Goal: Use online tool/utility: Utilize a website feature to perform a specific function

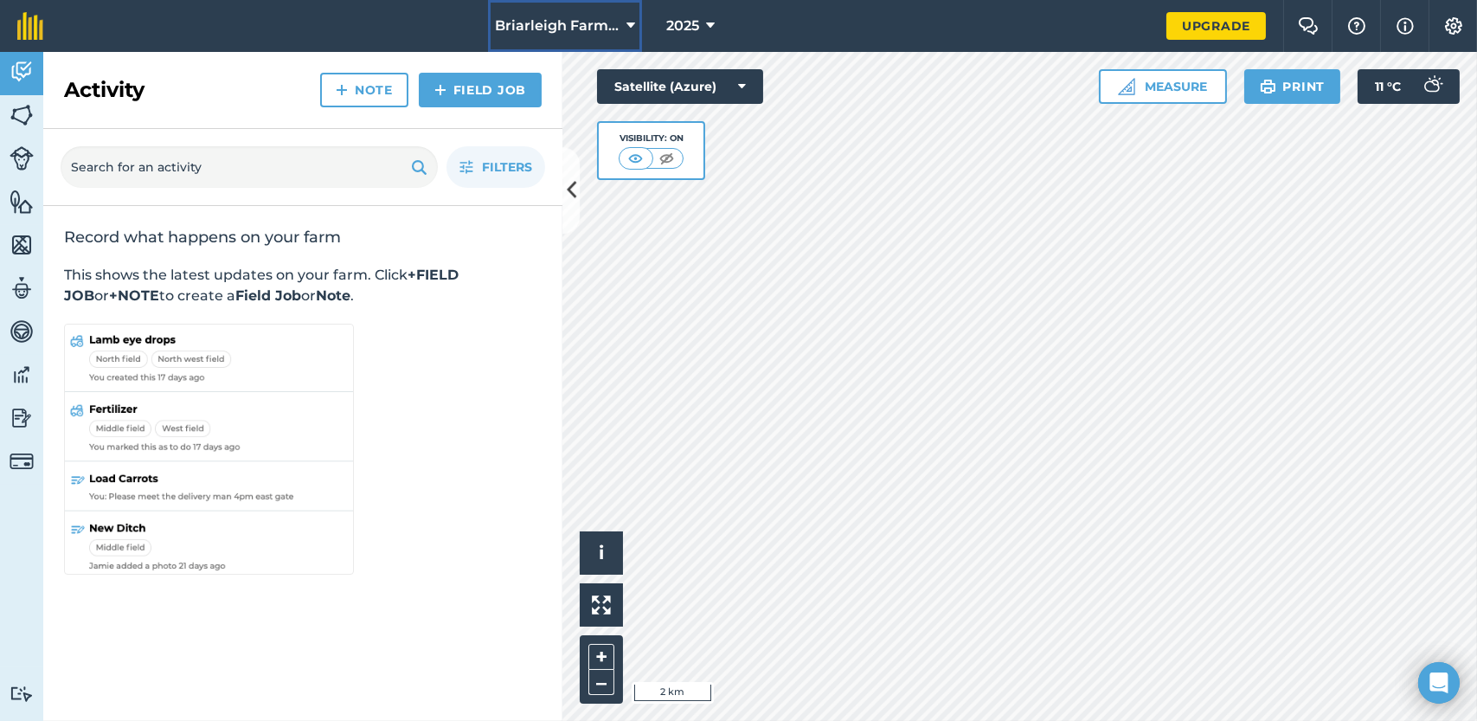
click at [628, 22] on icon at bounding box center [631, 26] width 9 height 21
click at [632, 25] on icon at bounding box center [631, 26] width 9 height 21
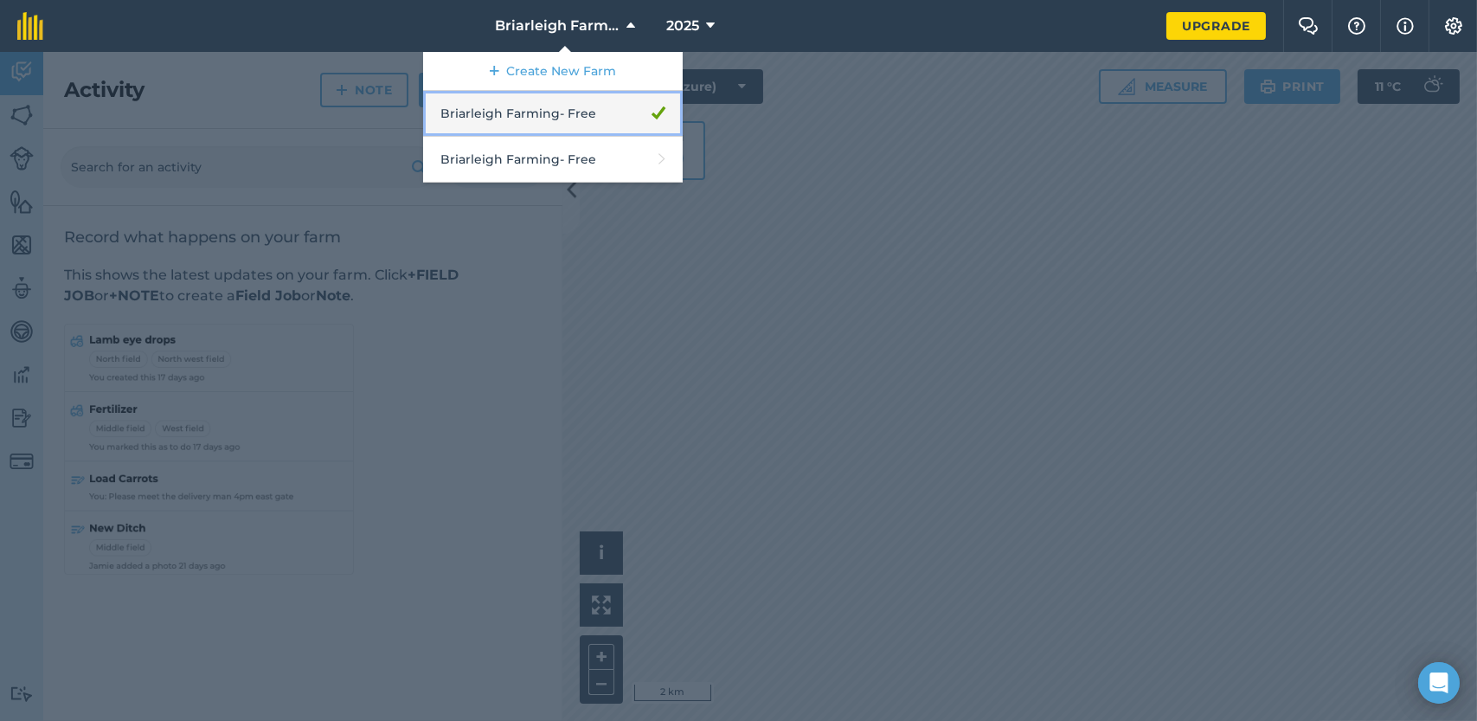
click at [551, 113] on link "Briarleigh Farming - Free" at bounding box center [553, 114] width 260 height 46
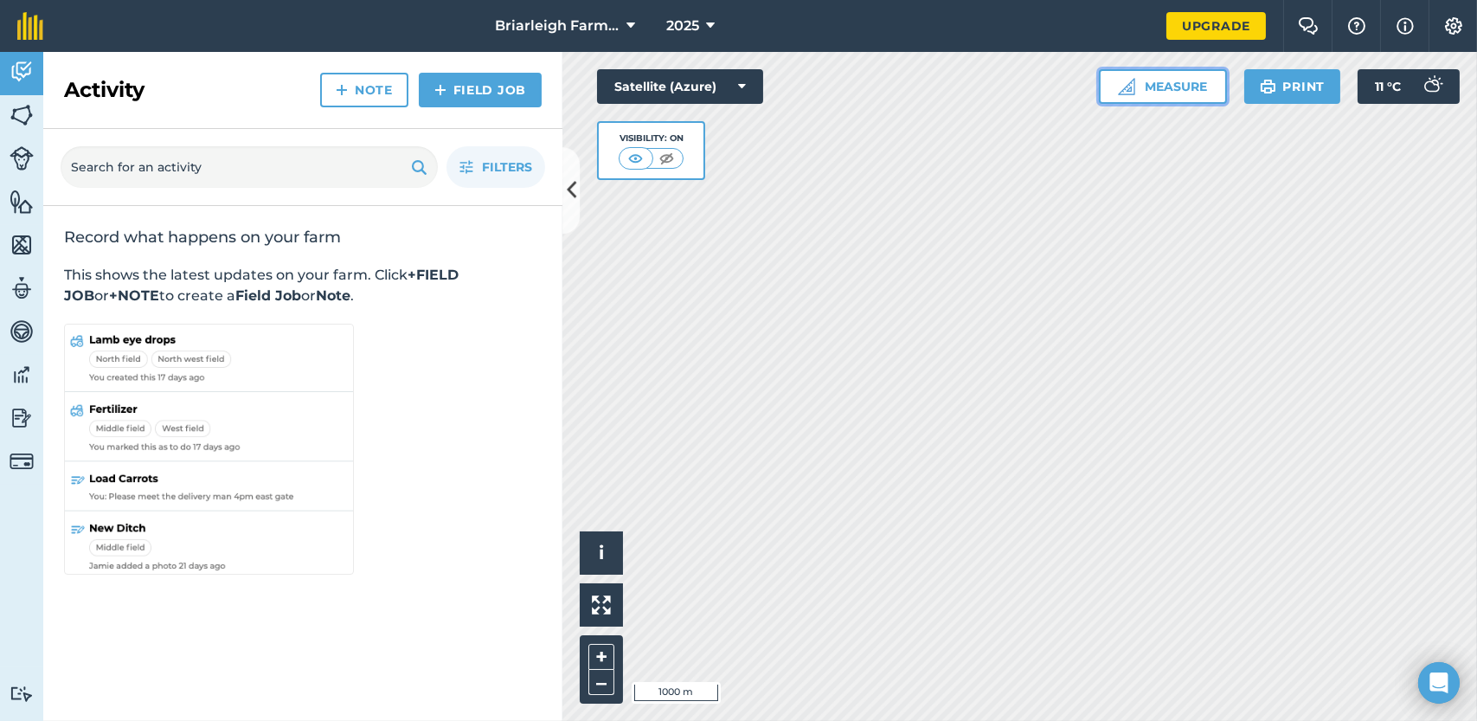
click at [1158, 87] on button "Measure" at bounding box center [1163, 86] width 128 height 35
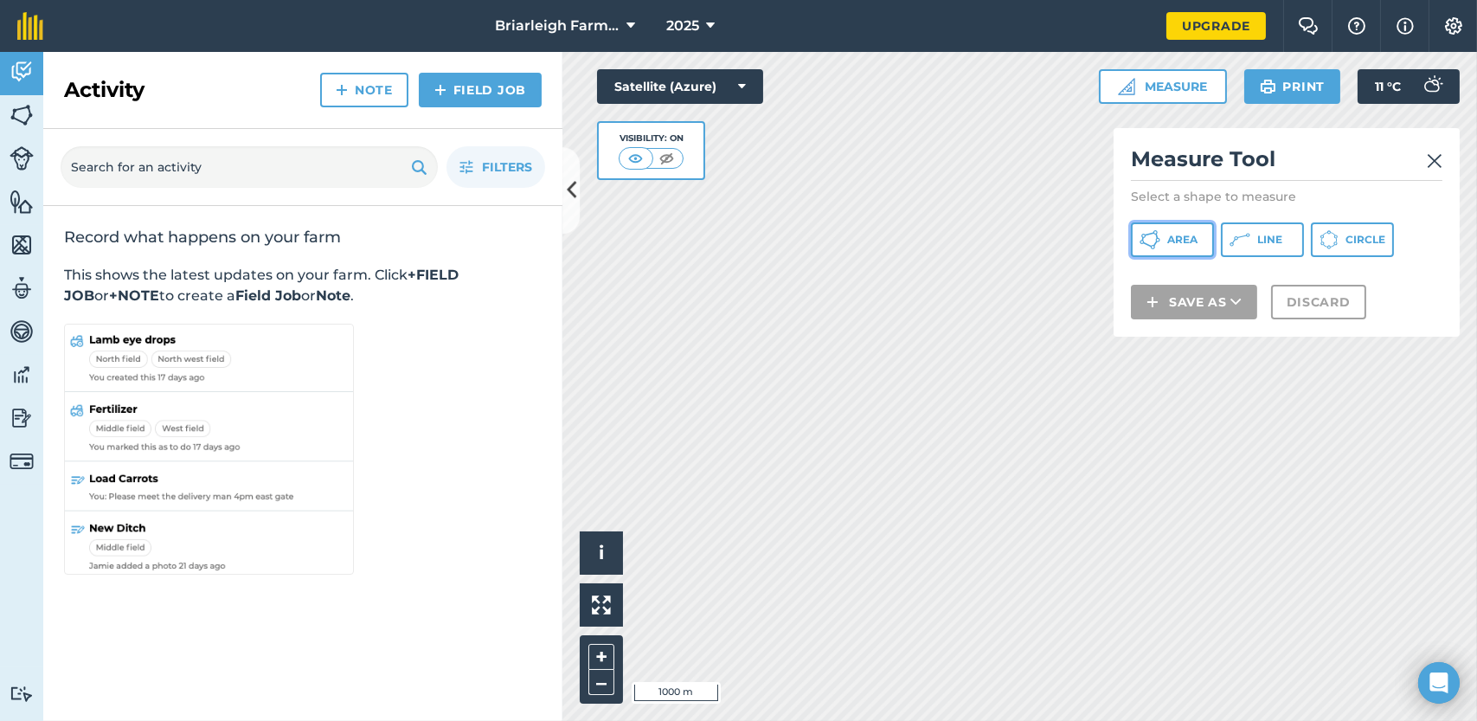
click at [1162, 240] on button "Area" at bounding box center [1172, 239] width 83 height 35
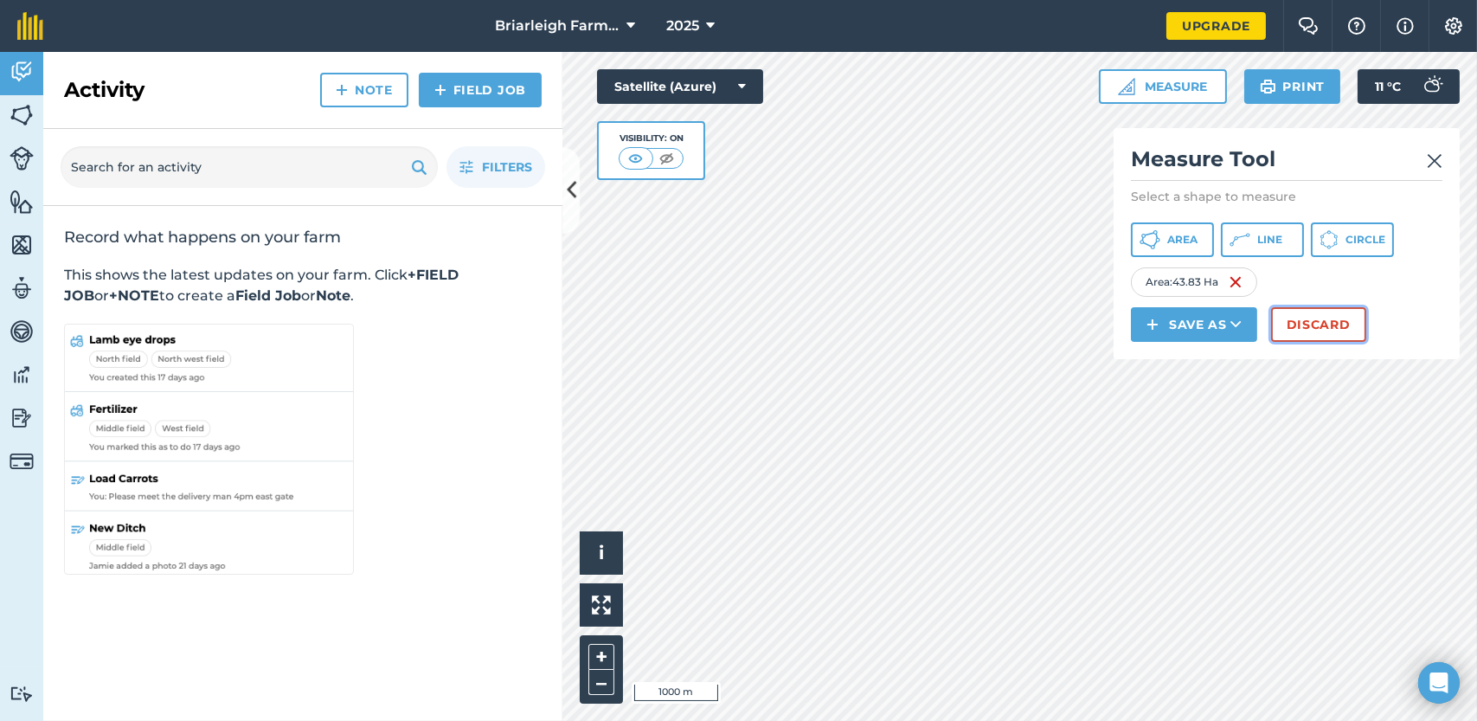
click at [1329, 324] on button "Discard" at bounding box center [1318, 324] width 95 height 35
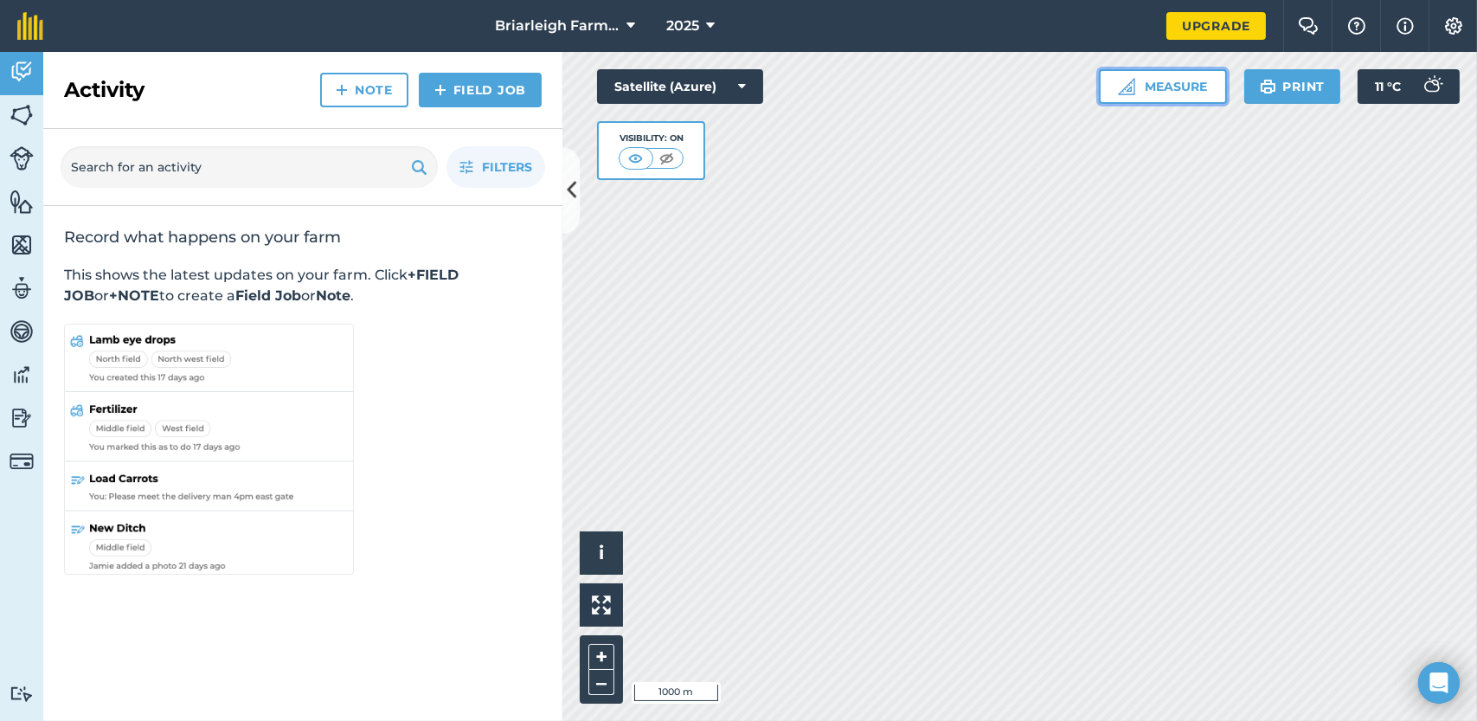
click at [1153, 84] on button "Measure" at bounding box center [1163, 86] width 128 height 35
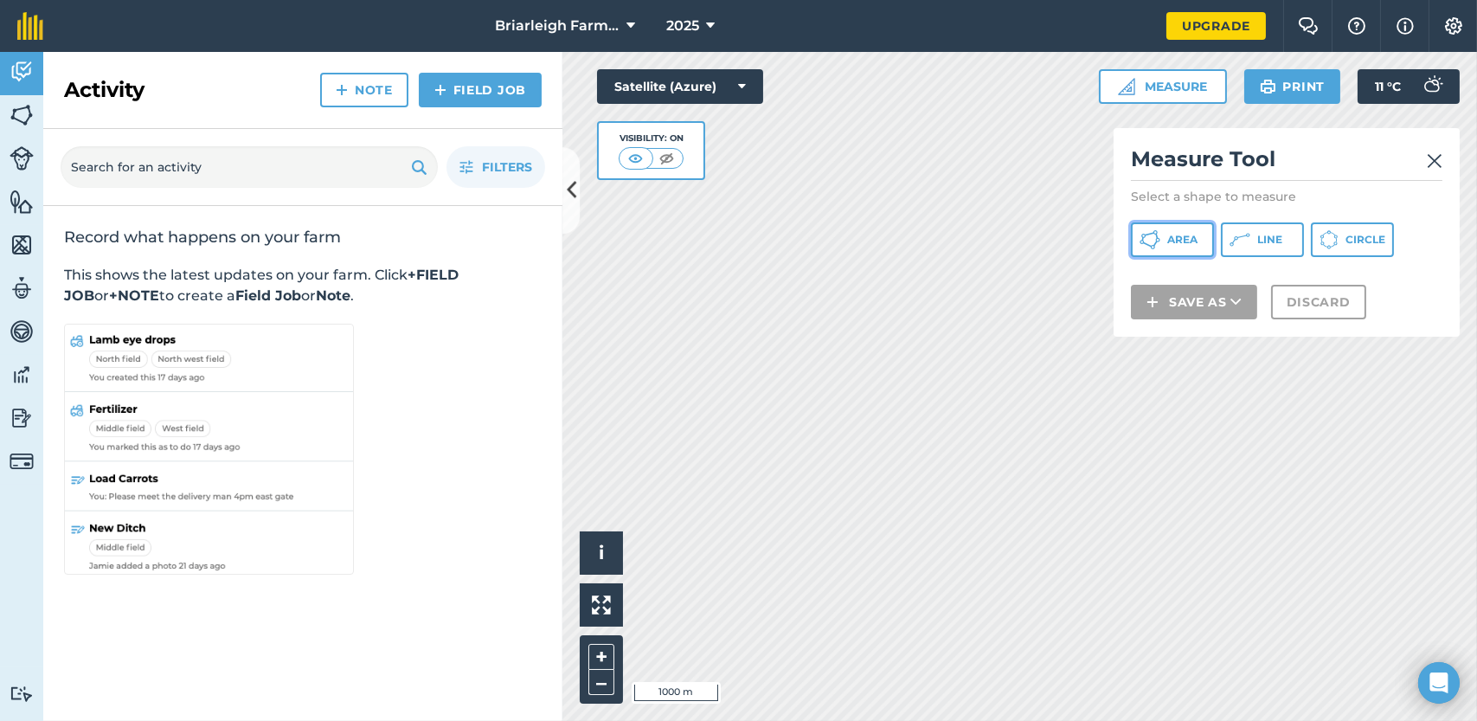
click at [1166, 240] on button "Area" at bounding box center [1172, 239] width 83 height 35
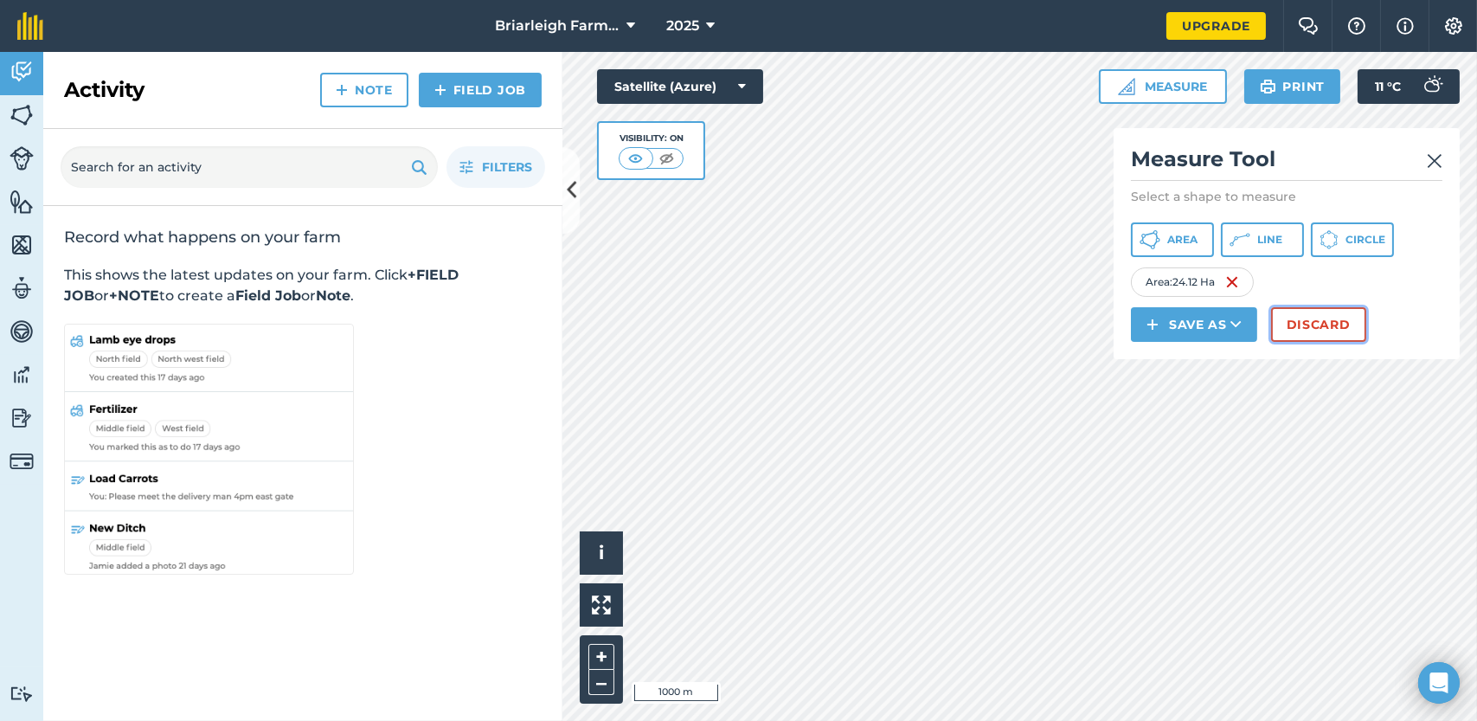
click at [1288, 320] on button "Discard" at bounding box center [1318, 324] width 95 height 35
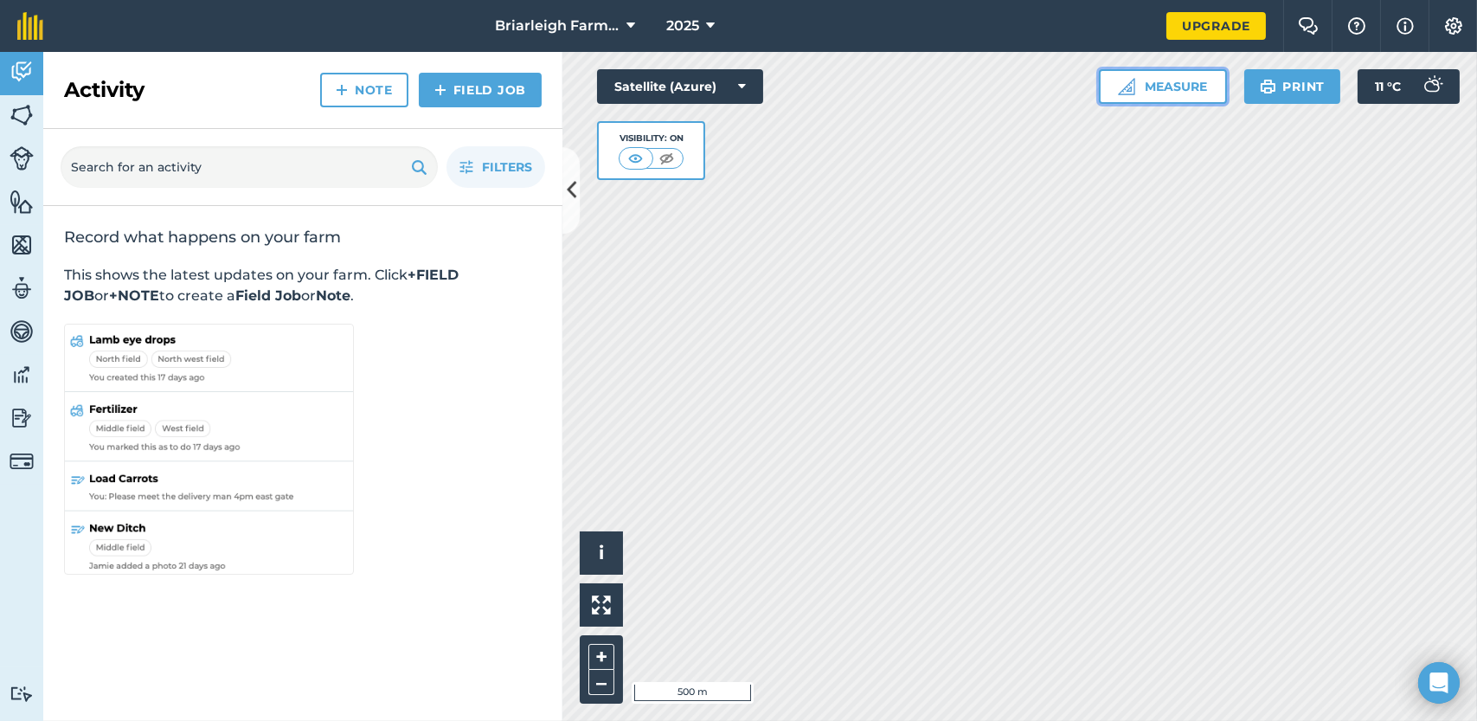
click at [1165, 90] on button "Measure" at bounding box center [1163, 86] width 128 height 35
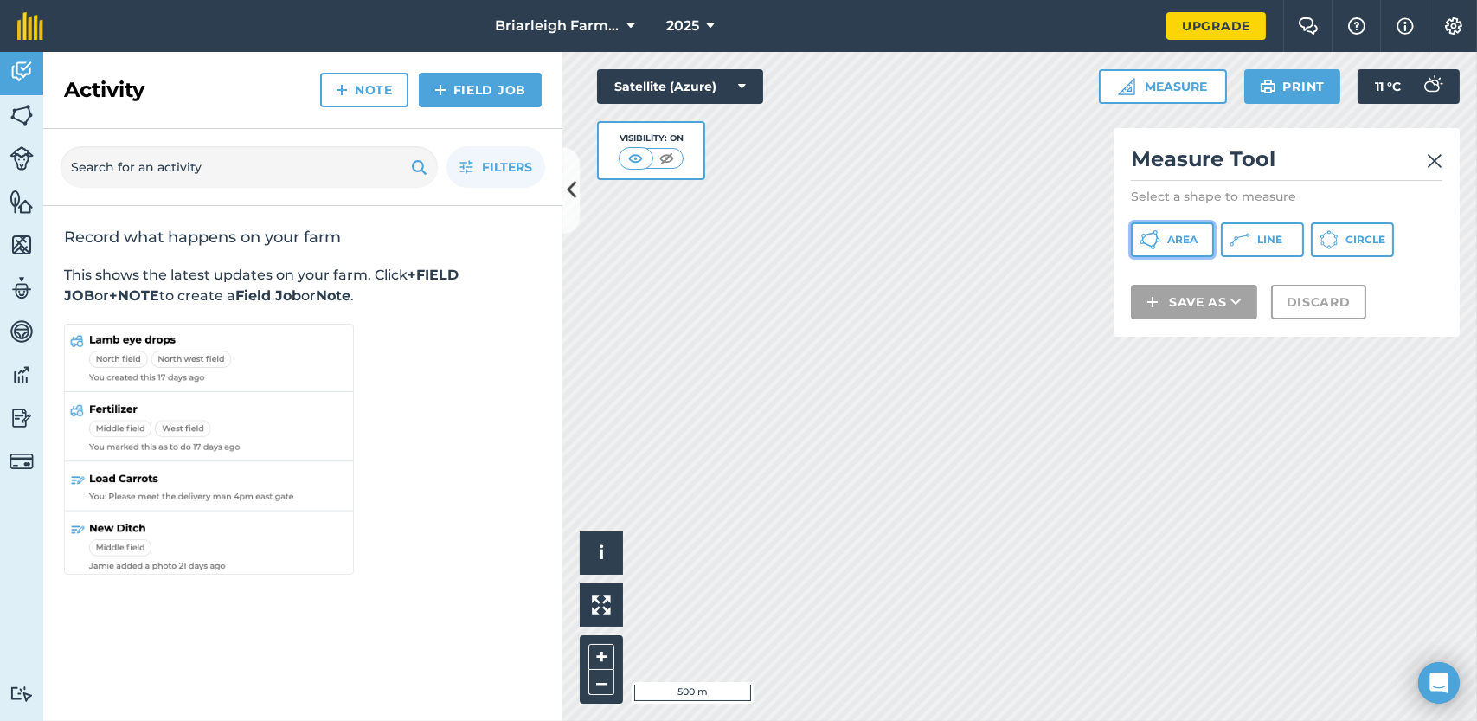
click at [1161, 240] on button "Area" at bounding box center [1172, 239] width 83 height 35
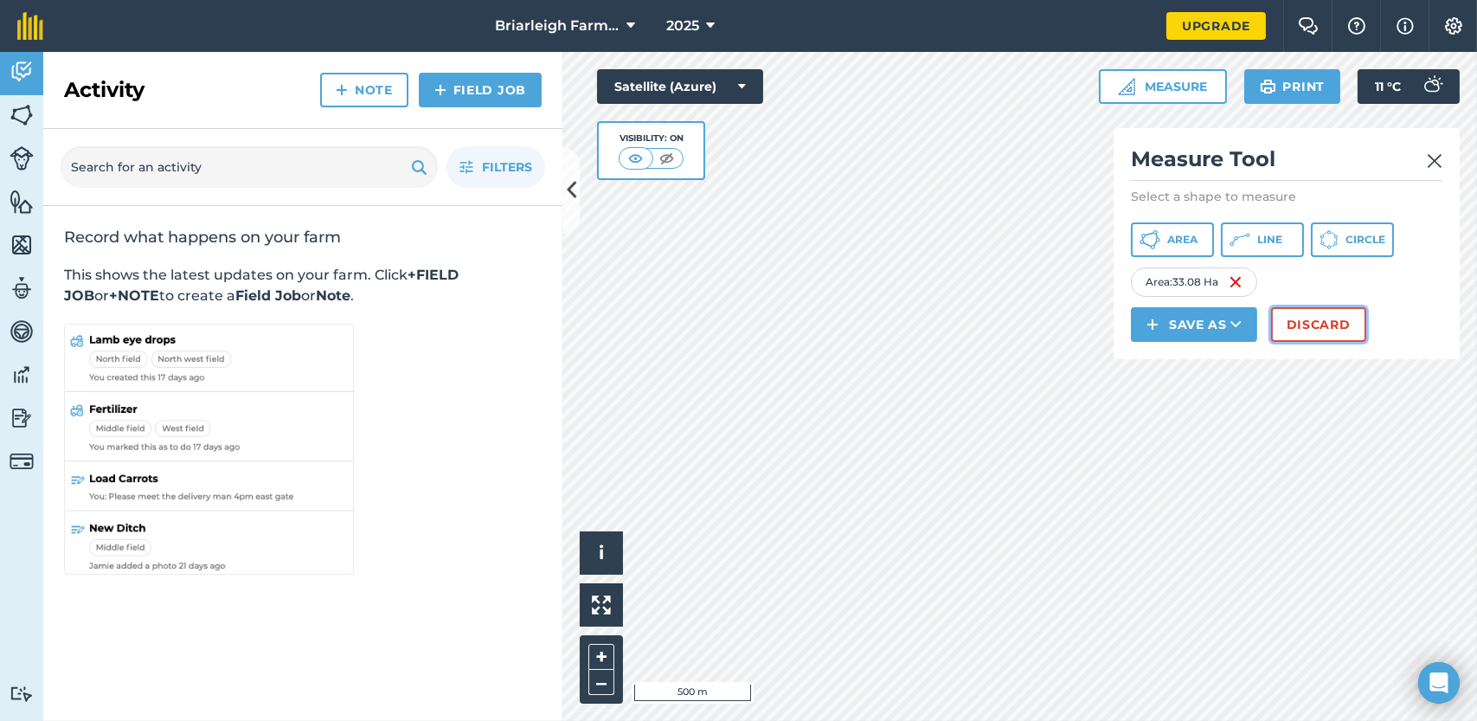
click at [1309, 327] on button "Discard" at bounding box center [1318, 324] width 95 height 35
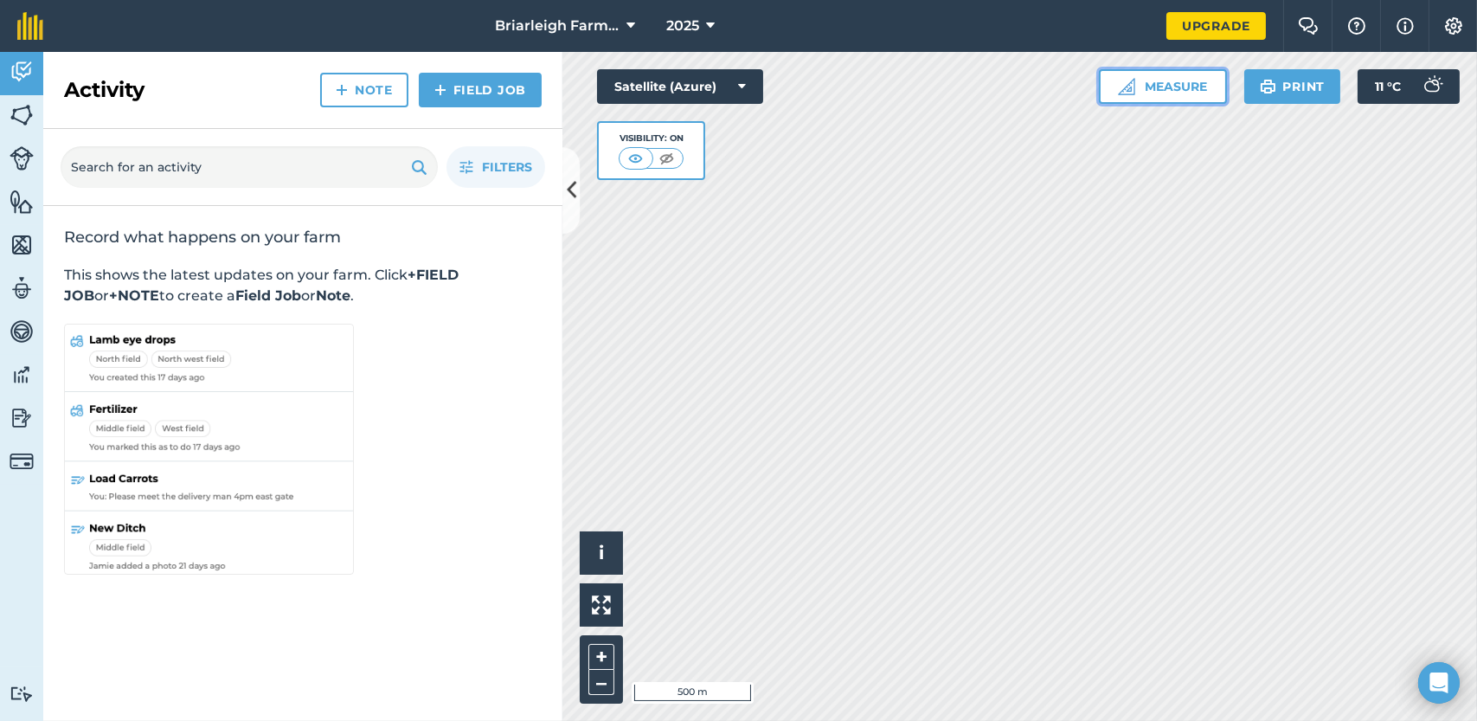
click at [1163, 88] on button "Measure" at bounding box center [1163, 86] width 128 height 35
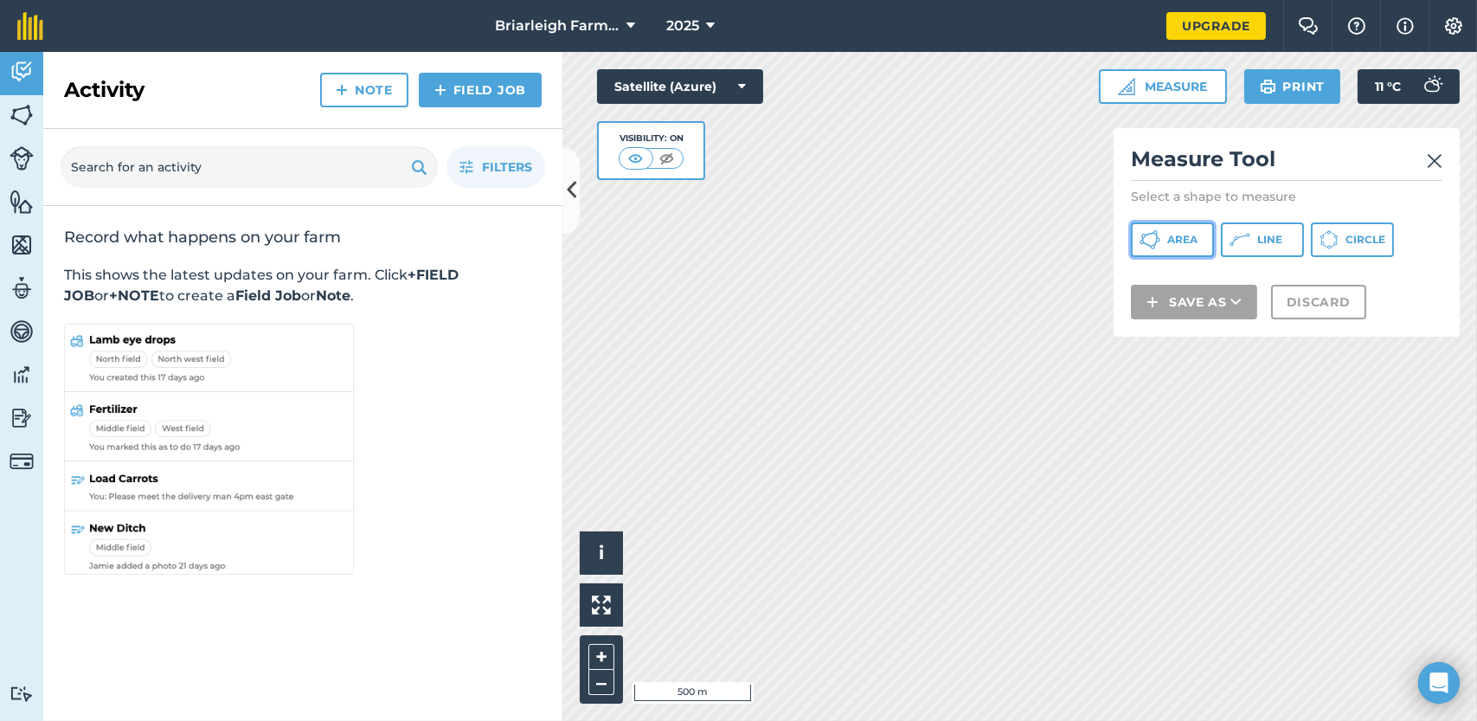
click at [1166, 236] on button "Area" at bounding box center [1172, 239] width 83 height 35
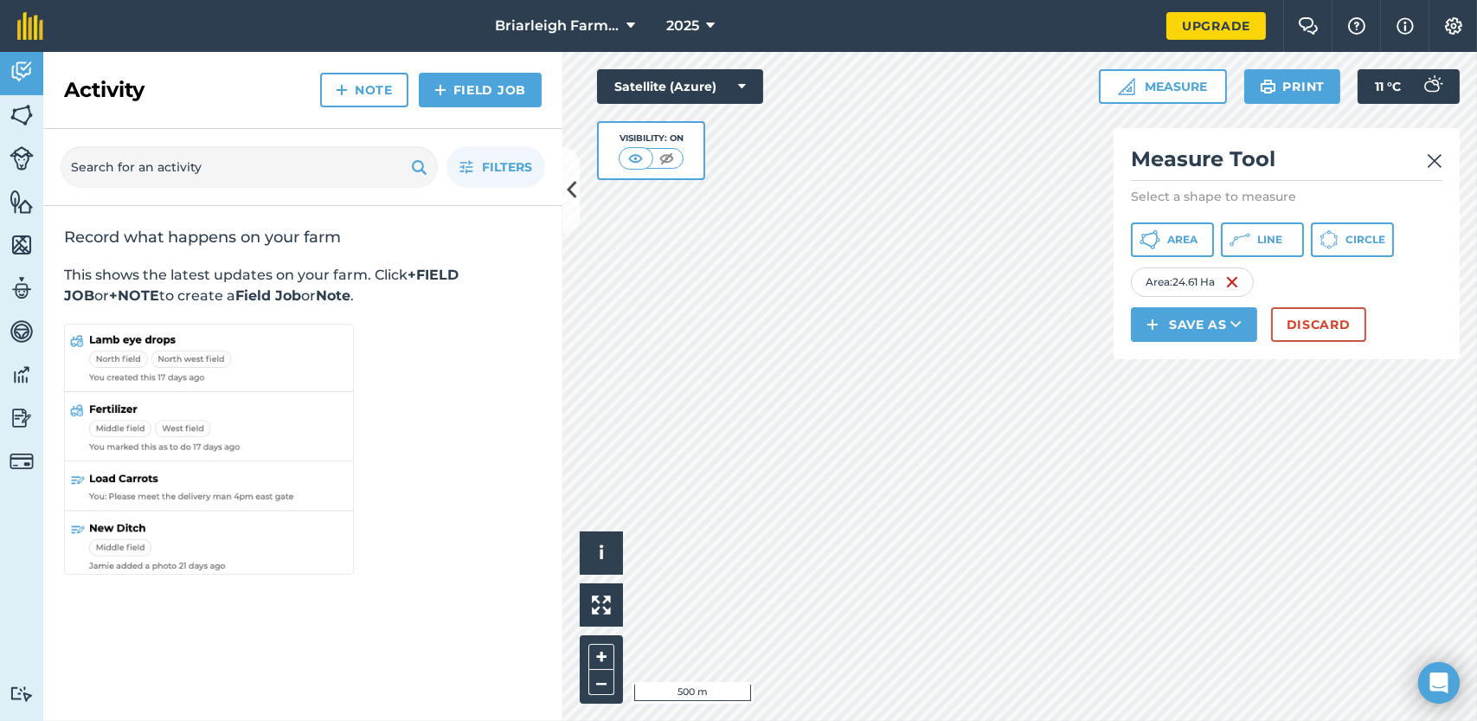
click at [1437, 157] on img at bounding box center [1435, 161] width 16 height 21
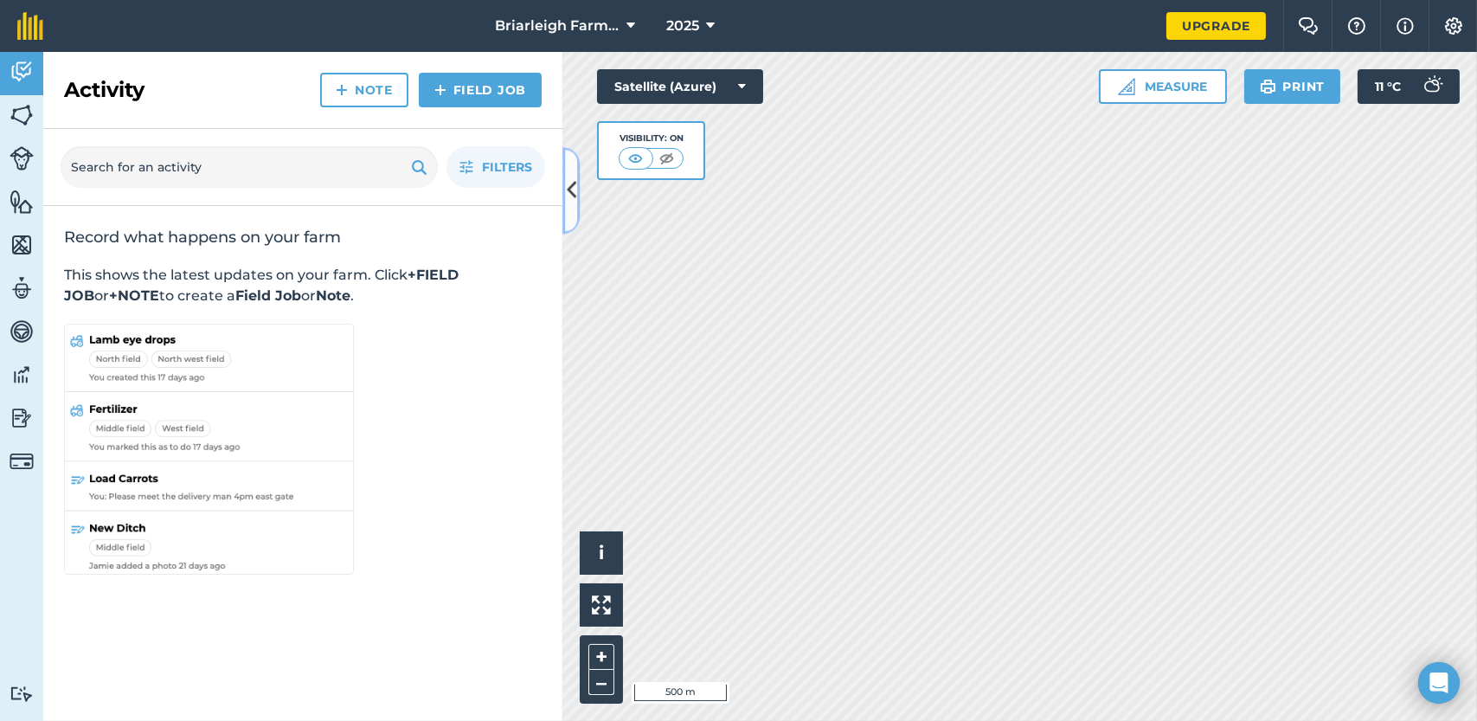
click at [568, 185] on icon at bounding box center [572, 191] width 10 height 30
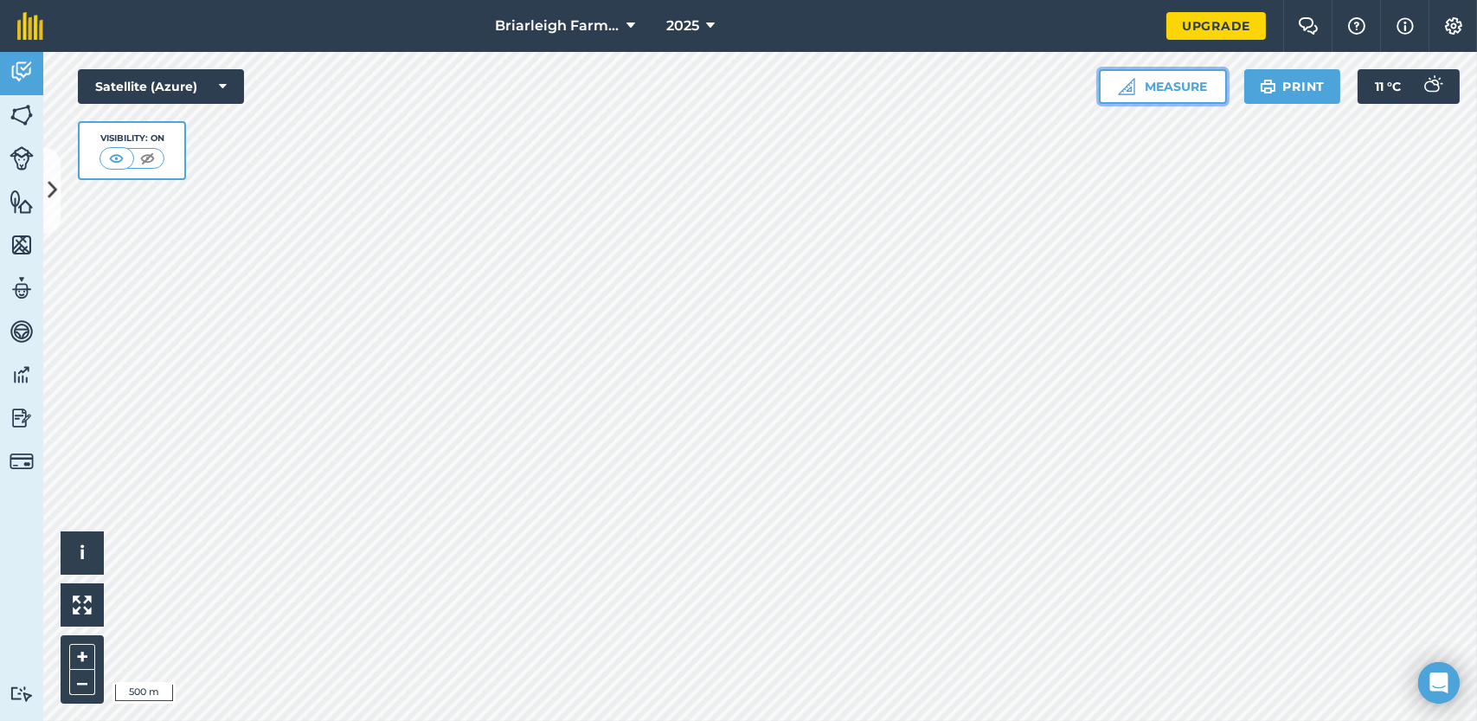
click at [1159, 87] on button "Measure" at bounding box center [1163, 86] width 128 height 35
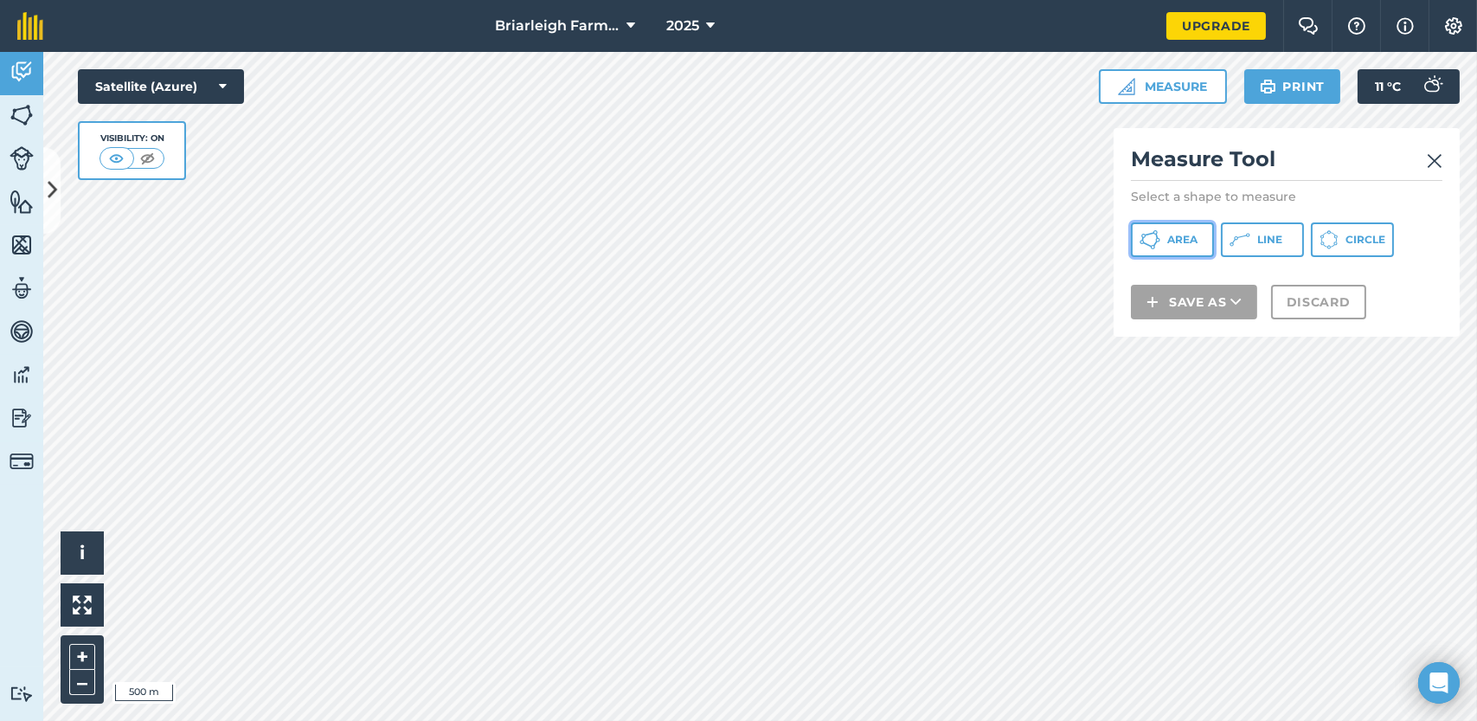
click at [1174, 236] on span "Area" at bounding box center [1182, 240] width 30 height 14
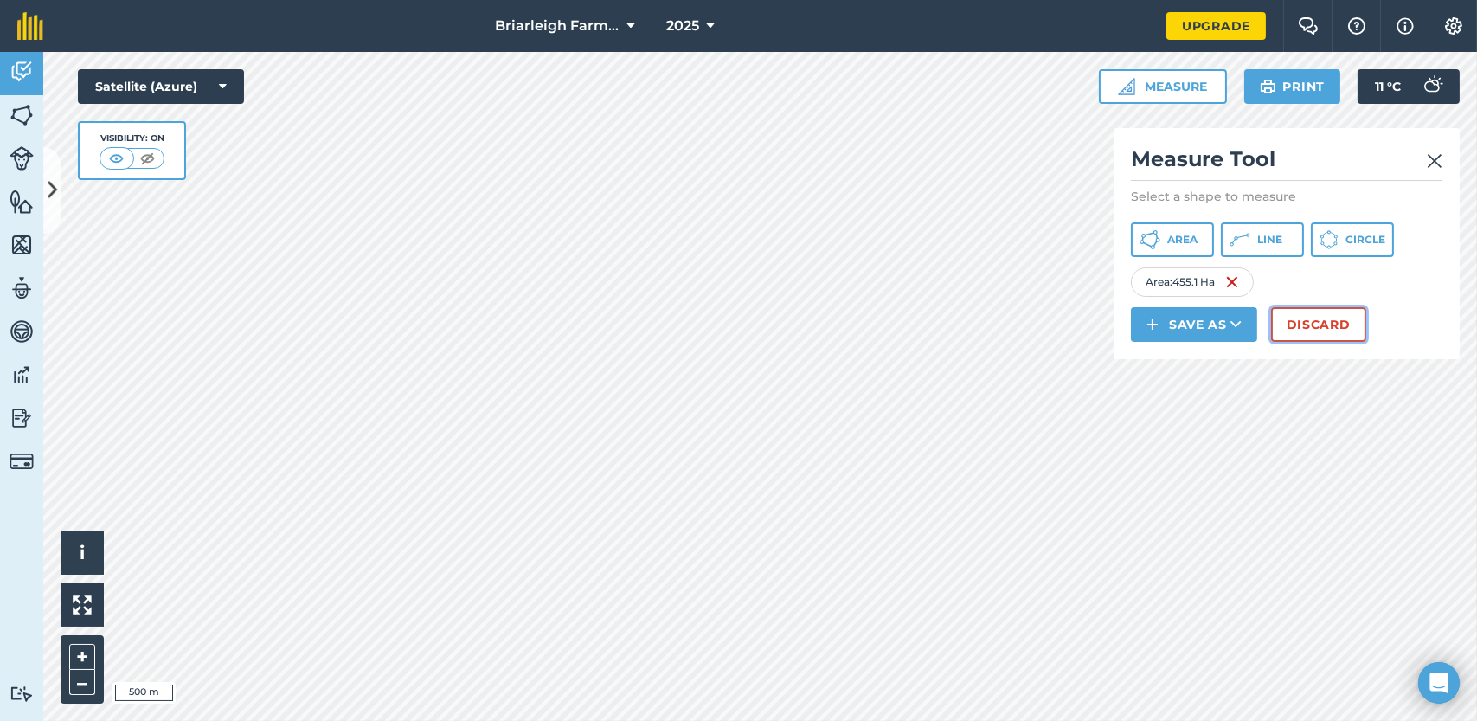
click at [1298, 325] on button "Discard" at bounding box center [1318, 324] width 95 height 35
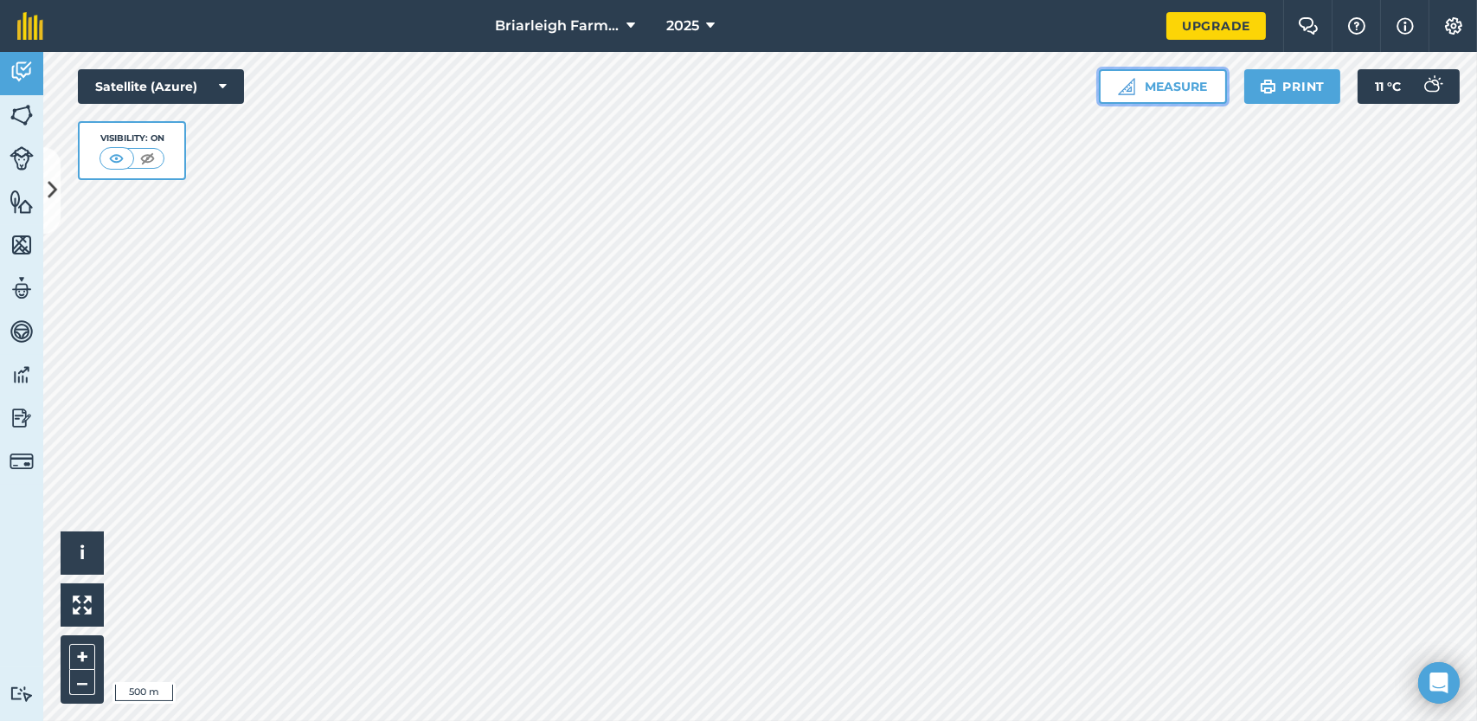
click at [1174, 84] on button "Measure" at bounding box center [1163, 86] width 128 height 35
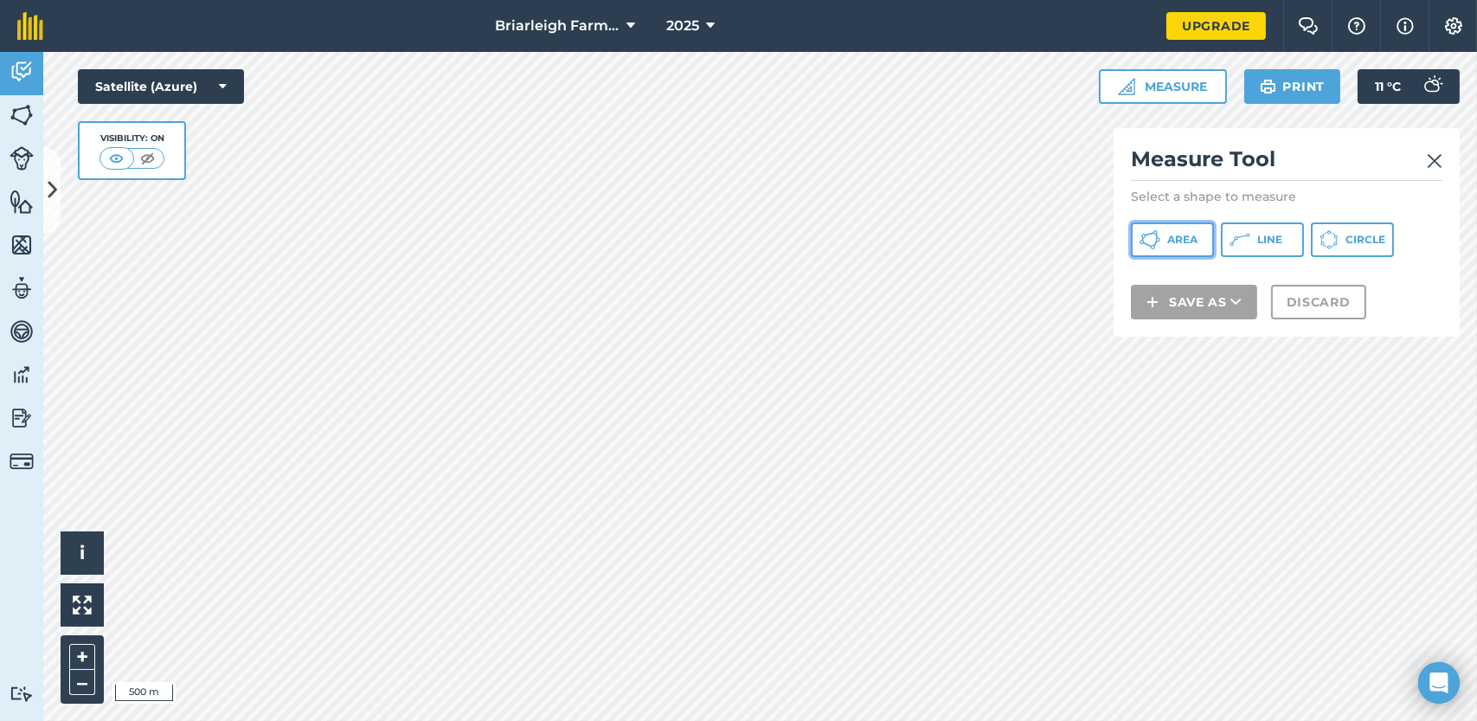
click at [1180, 240] on span "Area" at bounding box center [1182, 240] width 30 height 14
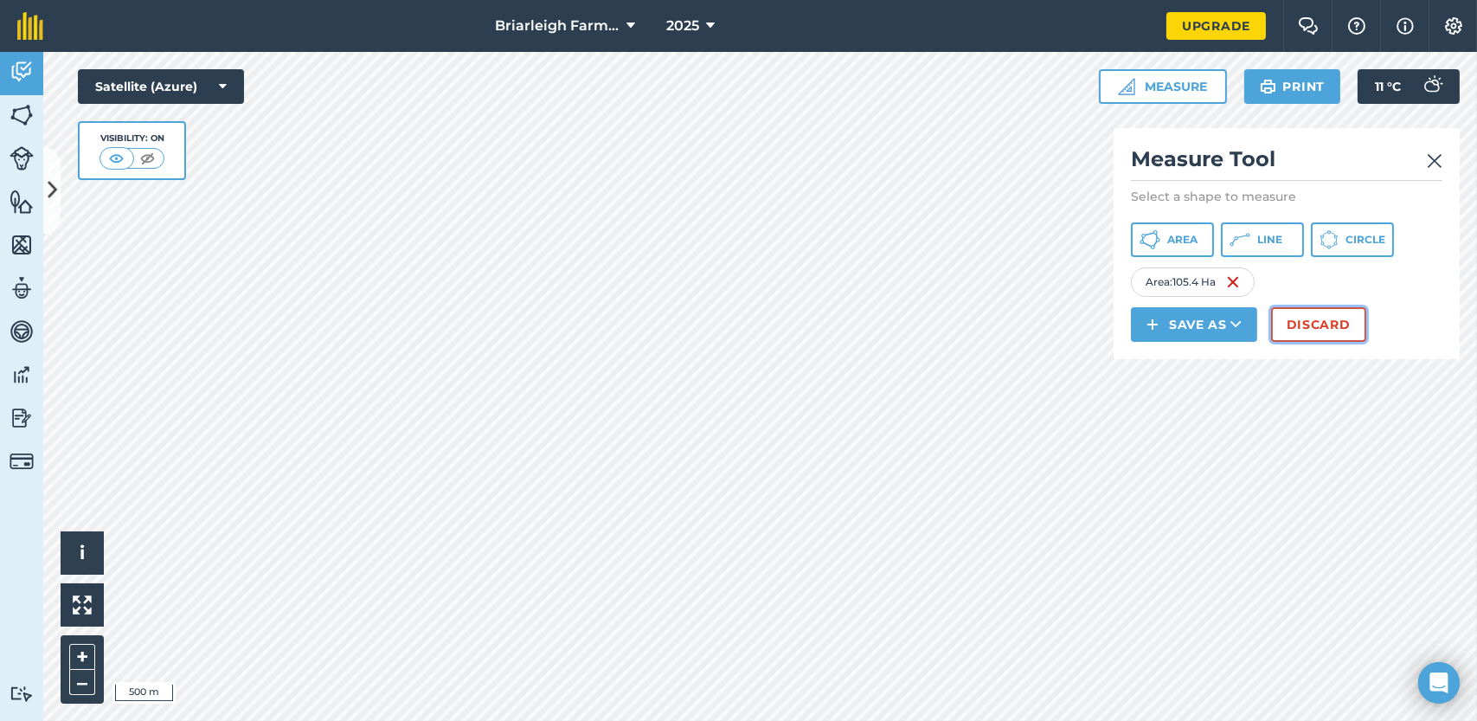
click at [1302, 325] on button "Discard" at bounding box center [1318, 324] width 95 height 35
